Goal: Information Seeking & Learning: Learn about a topic

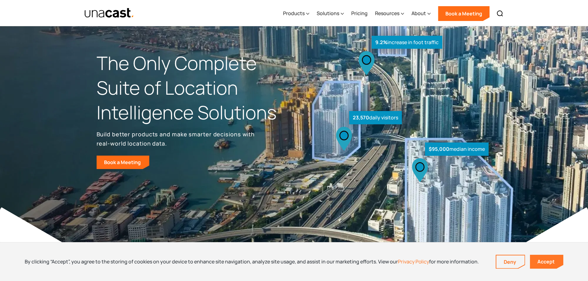
click at [550, 260] on link "Accept" at bounding box center [546, 262] width 33 height 14
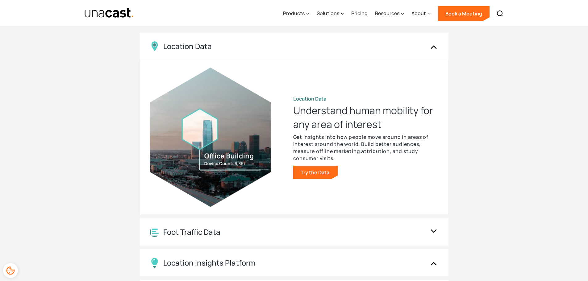
scroll to position [680, 0]
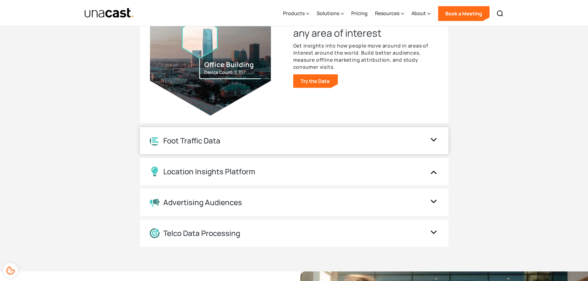
click at [430, 139] on img at bounding box center [434, 141] width 10 height 12
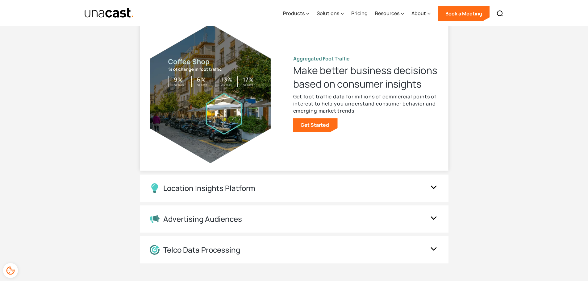
scroll to position [649, 0]
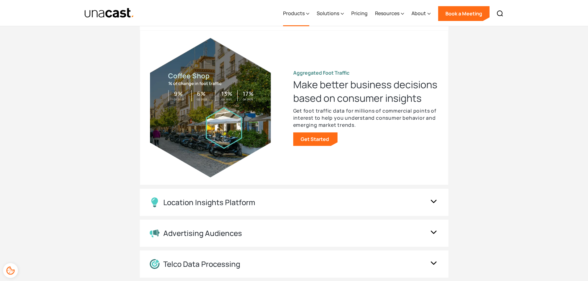
click at [308, 13] on icon at bounding box center [307, 14] width 3 height 6
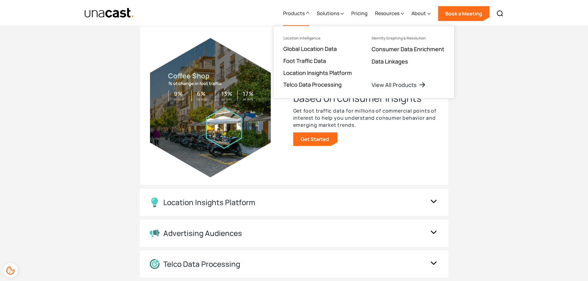
click at [503, 117] on div "UNACAST PRODUCTS Location intelligence solutions for every phase of the data an…" at bounding box center [294, 94] width 588 height 417
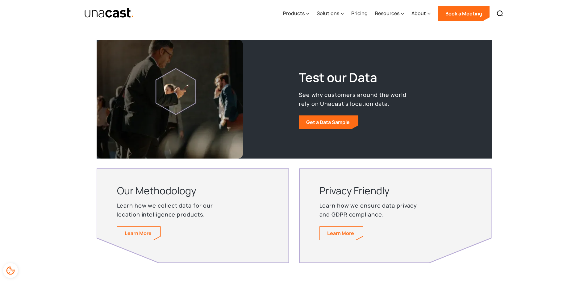
scroll to position [1143, 0]
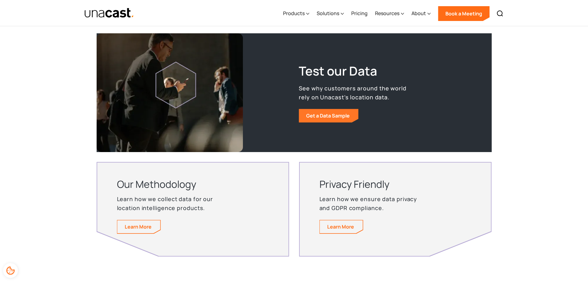
click at [323, 117] on link "Get a Data Sample" at bounding box center [329, 116] width 60 height 14
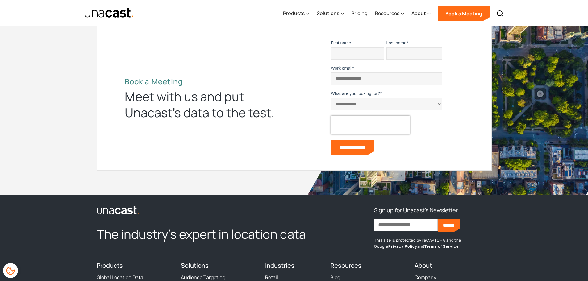
scroll to position [1735, 0]
click at [293, 11] on div "Products" at bounding box center [294, 13] width 22 height 7
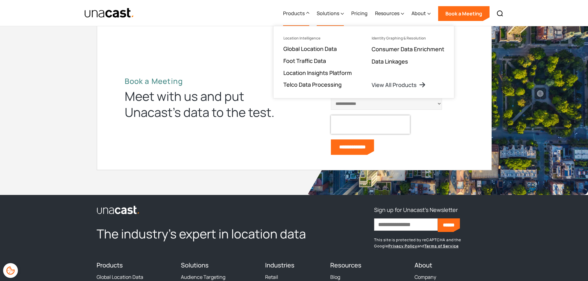
click at [330, 17] on div "Solutions" at bounding box center [330, 13] width 27 height 25
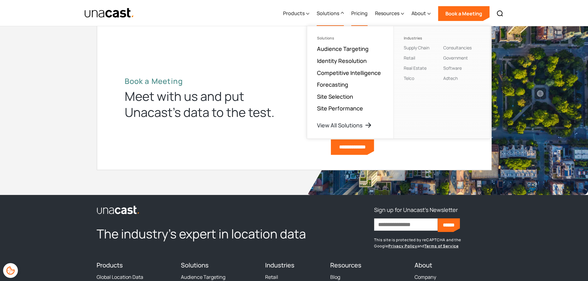
click at [358, 16] on link "Pricing" at bounding box center [360, 13] width 16 height 25
